Goal: Check status: Check status

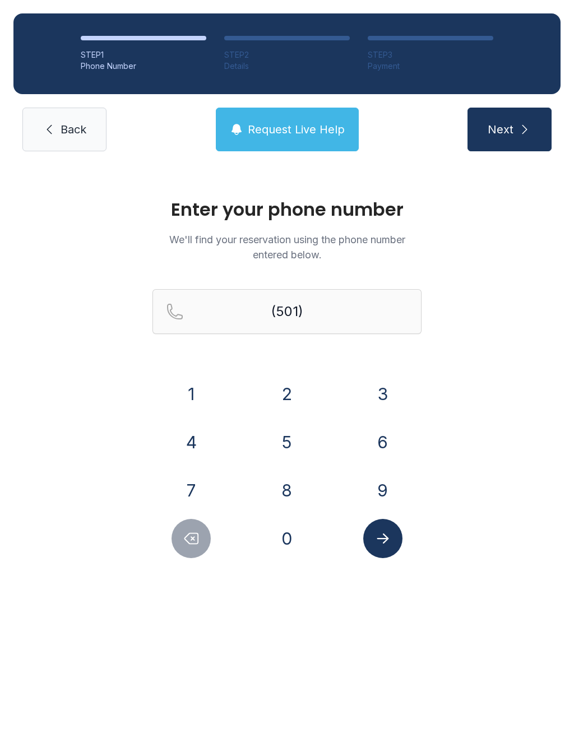
click at [294, 438] on button "5" at bounding box center [286, 441] width 39 height 39
click at [300, 542] on button "0" at bounding box center [286, 538] width 39 height 39
click at [192, 394] on button "1" at bounding box center [190, 393] width 39 height 39
click at [193, 550] on button "Delete number" at bounding box center [190, 538] width 39 height 39
click at [193, 549] on button "Delete number" at bounding box center [190, 538] width 39 height 39
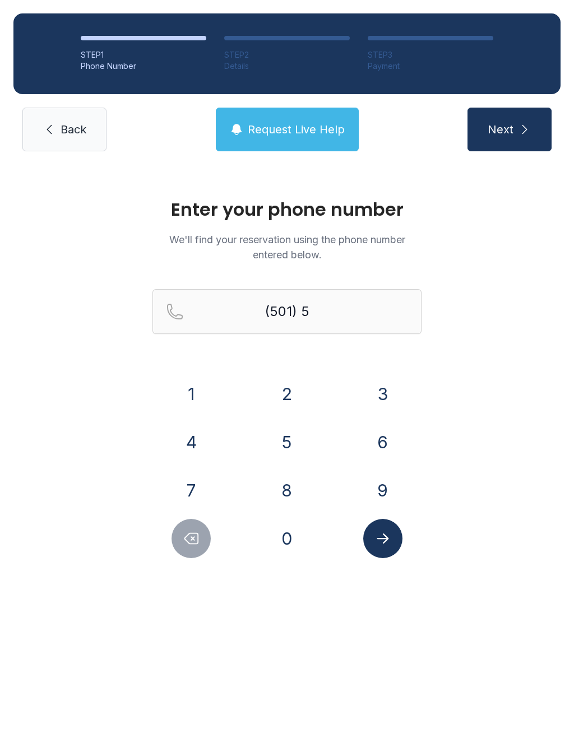
click at [189, 548] on button "Delete number" at bounding box center [190, 538] width 39 height 39
click at [201, 392] on button "1" at bounding box center [190, 393] width 39 height 39
click at [378, 446] on button "6" at bounding box center [382, 441] width 39 height 39
click at [202, 490] on button "7" at bounding box center [190, 490] width 39 height 39
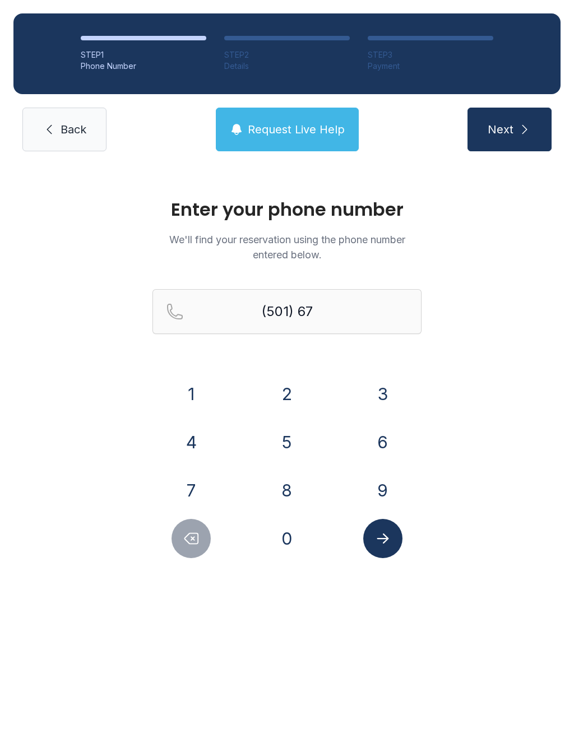
click at [194, 537] on icon "Delete number" at bounding box center [191, 538] width 13 height 11
click at [389, 497] on button "9" at bounding box center [382, 490] width 39 height 39
click at [201, 480] on button "7" at bounding box center [190, 490] width 39 height 39
click at [299, 487] on button "8" at bounding box center [286, 490] width 39 height 39
click at [287, 397] on button "2" at bounding box center [286, 393] width 39 height 39
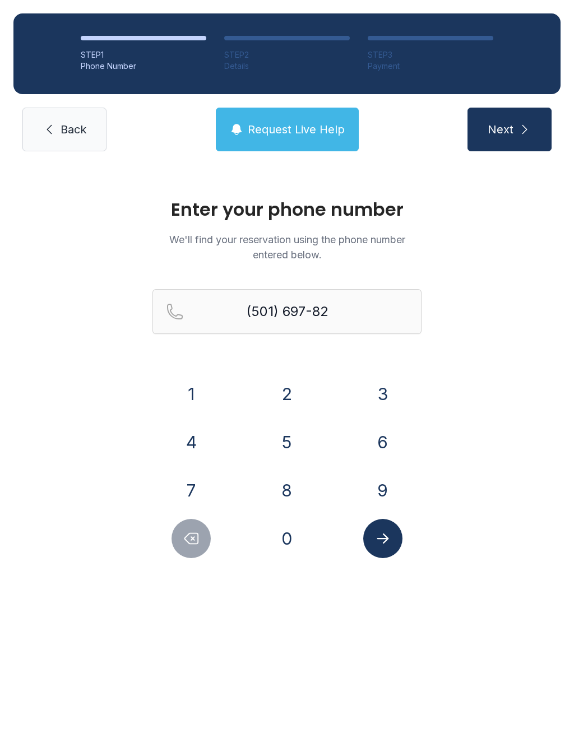
click at [286, 445] on button "5" at bounding box center [286, 441] width 39 height 39
click at [190, 388] on button "1" at bounding box center [190, 393] width 39 height 39
type input "[PHONE_NUMBER]"
click at [393, 545] on button "Submit lookup form" at bounding box center [382, 538] width 39 height 39
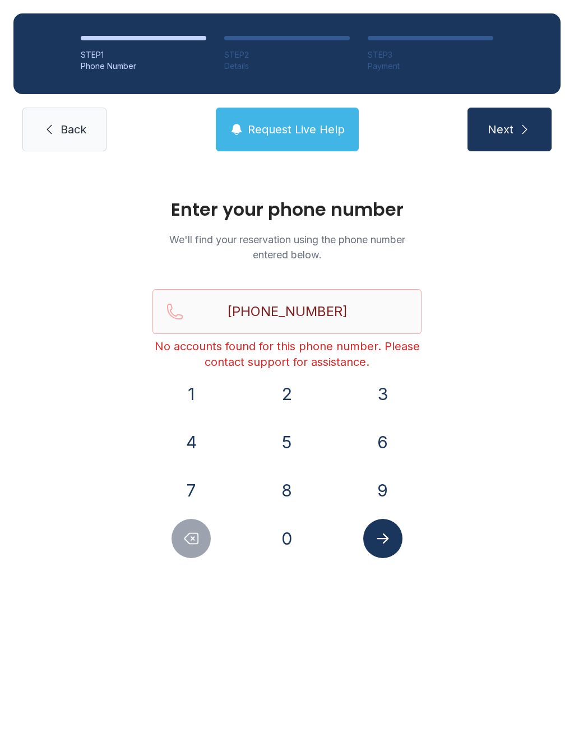
click at [62, 131] on span "Back" at bounding box center [74, 130] width 26 height 16
